Goal: Task Accomplishment & Management: Complete application form

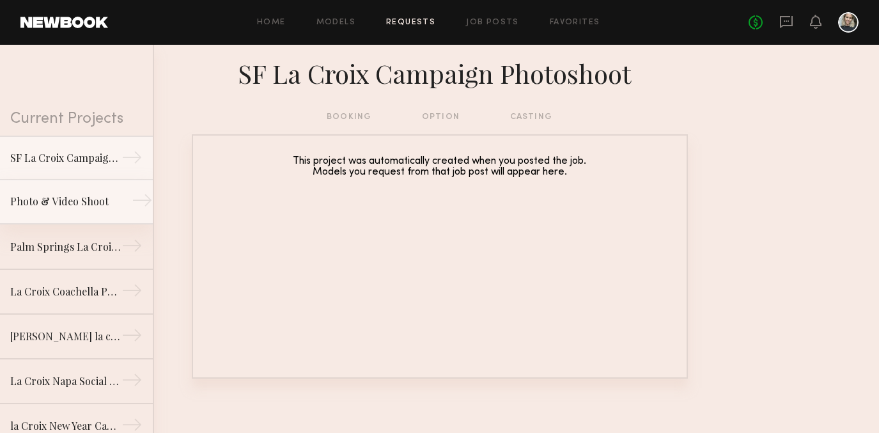
click at [80, 205] on div "Photo & Video Shoot" at bounding box center [65, 201] width 111 height 15
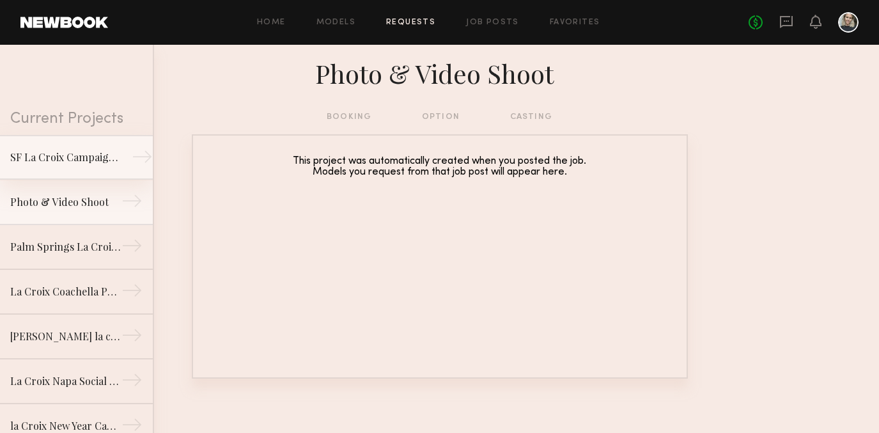
click at [107, 161] on div "SF La Croix Campaign Photoshoot" at bounding box center [65, 157] width 111 height 15
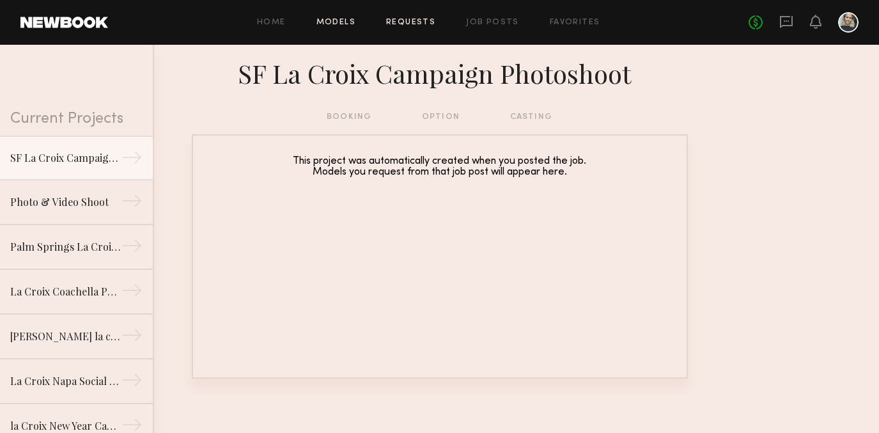
click at [335, 24] on link "Models" at bounding box center [336, 23] width 39 height 8
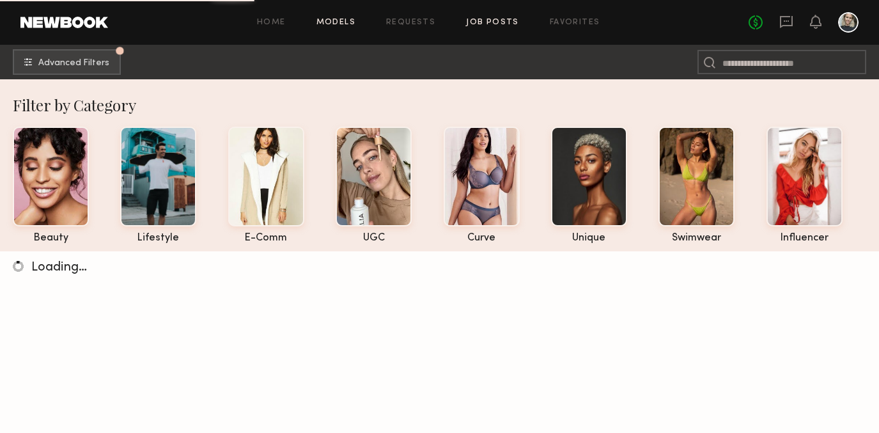
click at [503, 22] on link "Job Posts" at bounding box center [492, 23] width 53 height 8
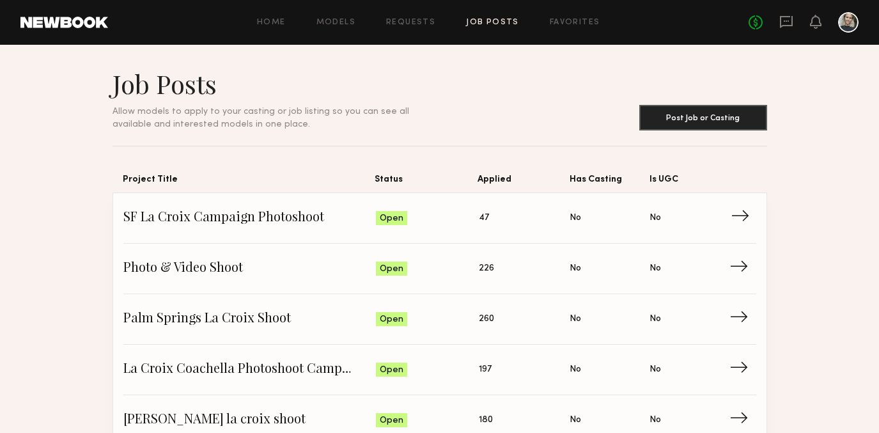
click at [251, 219] on span "SF La Croix Campaign Photoshoot" at bounding box center [249, 218] width 253 height 19
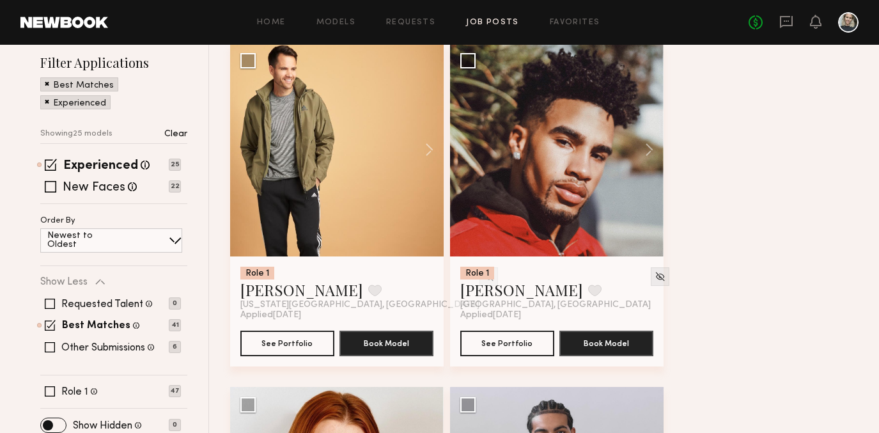
scroll to position [178, 0]
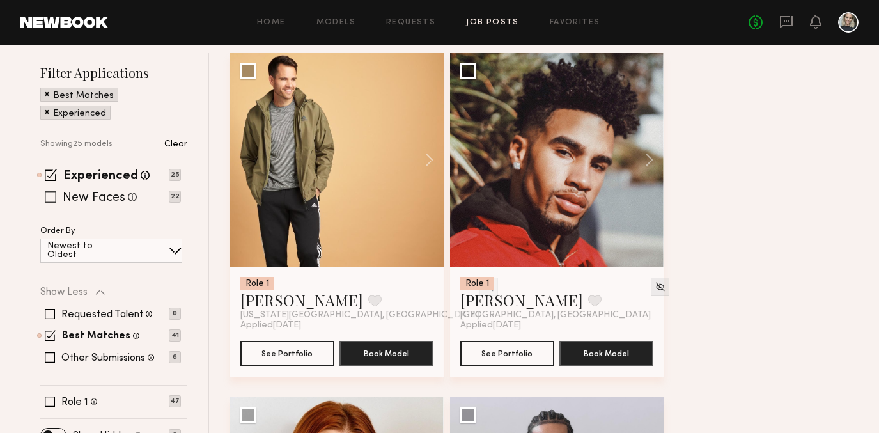
click at [47, 197] on span at bounding box center [51, 197] width 12 height 12
click at [53, 176] on span at bounding box center [51, 175] width 12 height 12
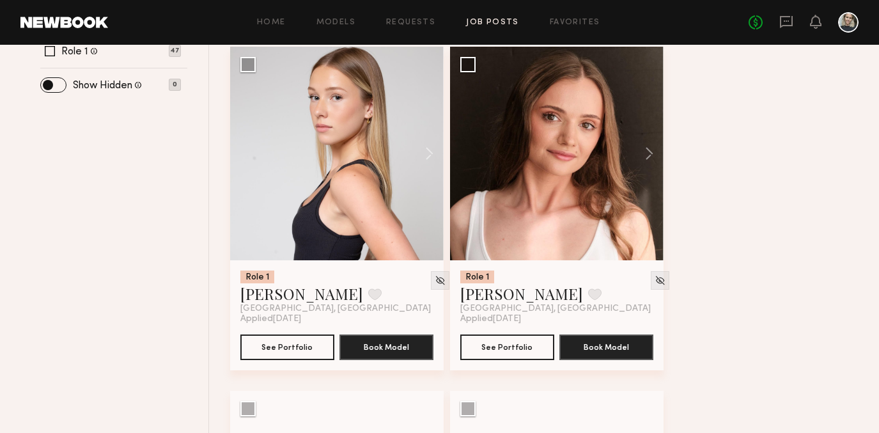
scroll to position [519, 0]
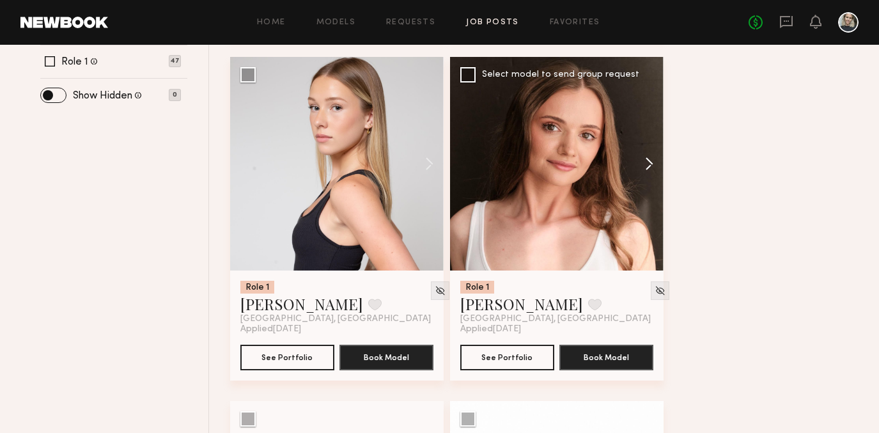
click at [649, 164] on button at bounding box center [643, 164] width 41 height 214
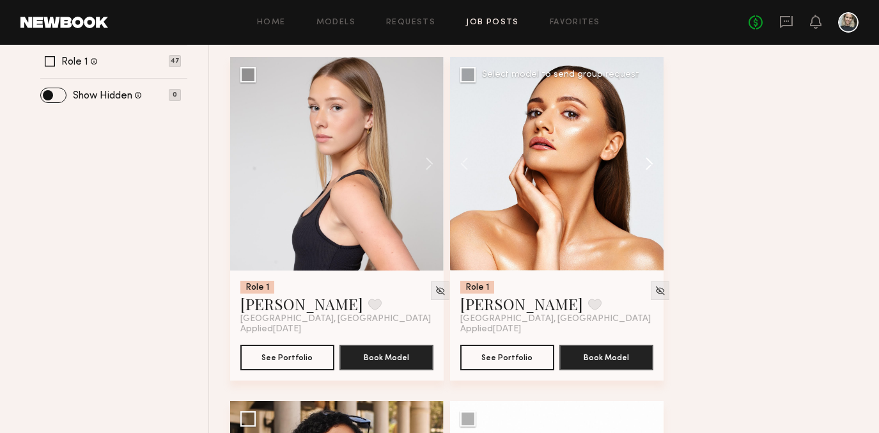
click at [649, 164] on button at bounding box center [643, 164] width 41 height 214
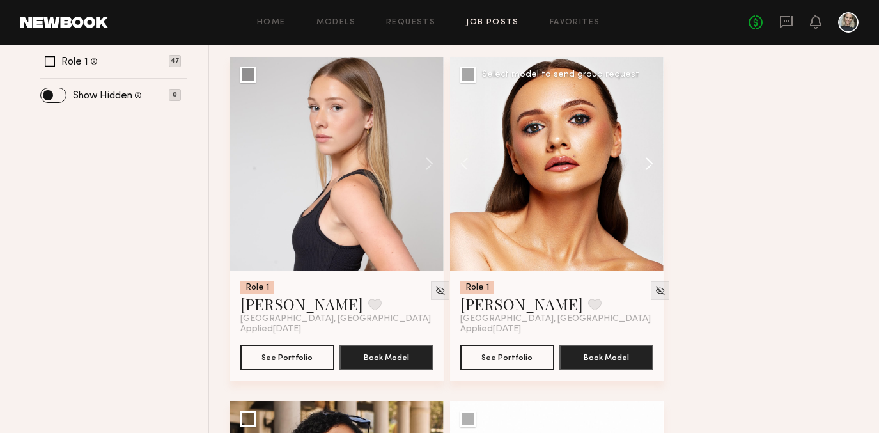
click at [649, 164] on button at bounding box center [643, 164] width 41 height 214
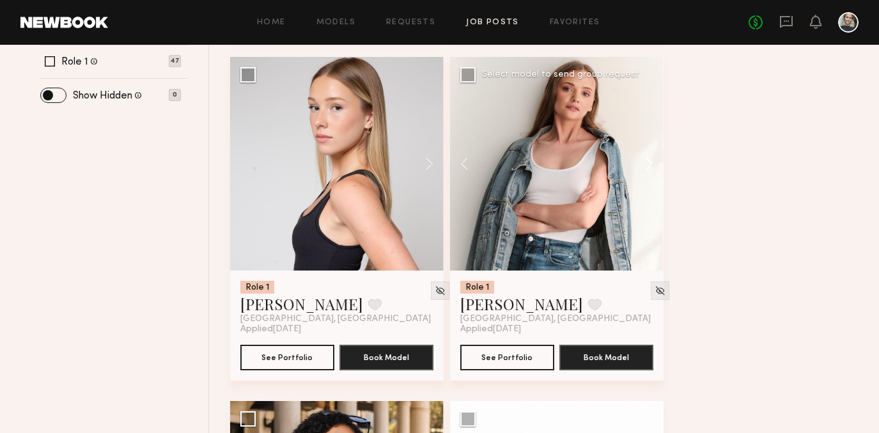
click at [649, 164] on button at bounding box center [643, 164] width 41 height 214
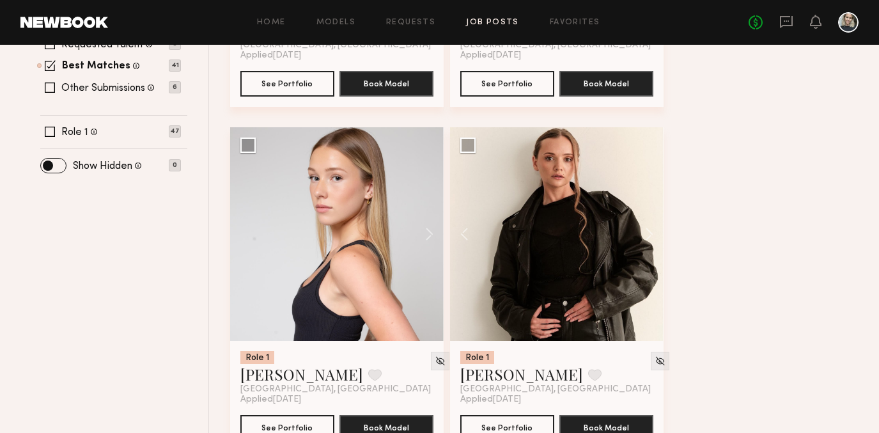
scroll to position [450, 0]
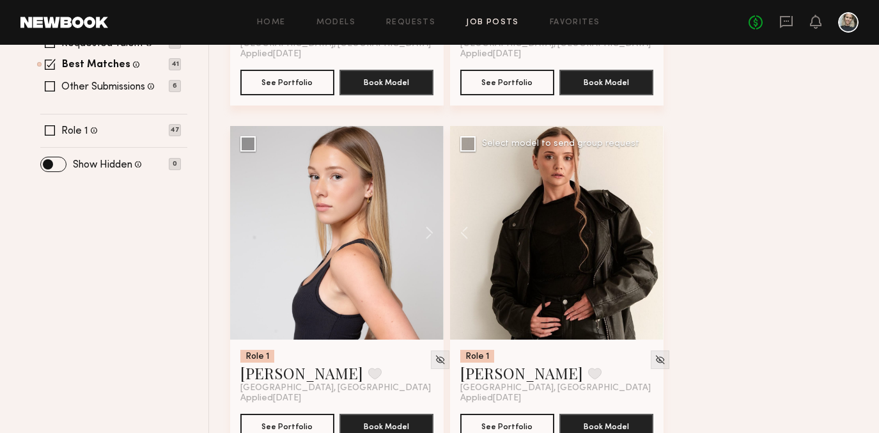
click at [537, 287] on div at bounding box center [557, 233] width 214 height 214
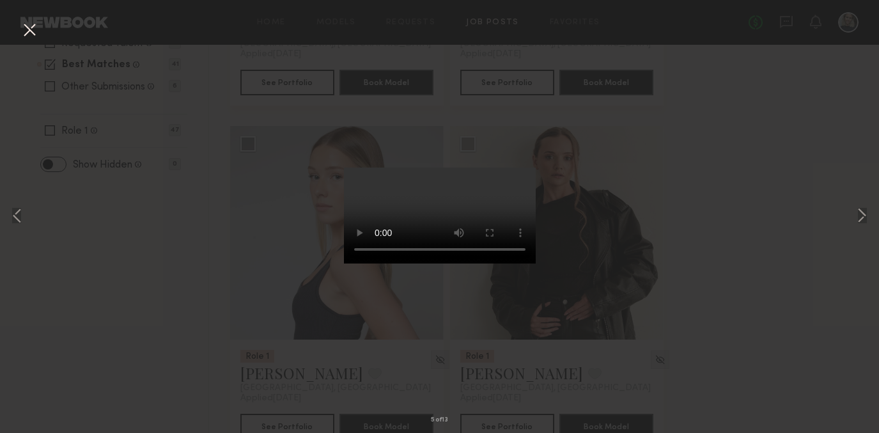
click at [102, 132] on div "5 of 13" at bounding box center [439, 216] width 879 height 433
click at [33, 28] on button at bounding box center [29, 30] width 20 height 23
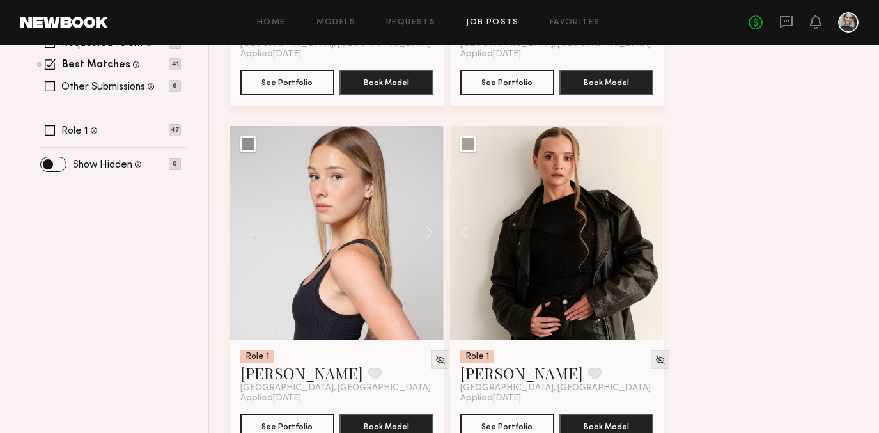
scroll to position [0, 0]
